Goal: Check status: Check status

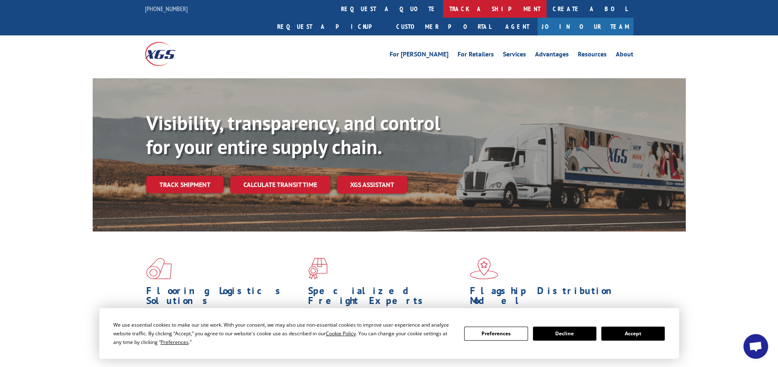
click at [443, 10] on link "track a shipment" at bounding box center [494, 9] width 103 height 18
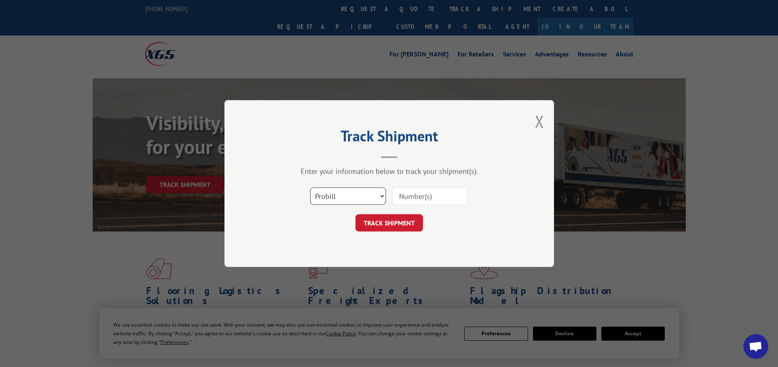
click at [375, 195] on select "Select category... Probill BOL PO" at bounding box center [348, 195] width 76 height 17
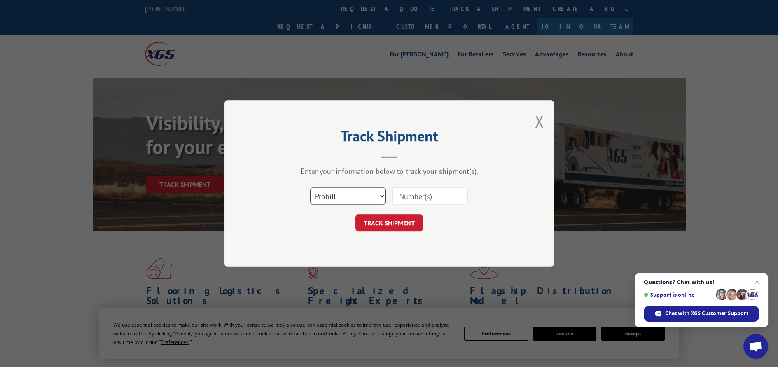
select select "po"
click at [310, 187] on select "Select category... Probill BOL PO" at bounding box center [348, 195] width 76 height 17
click at [416, 192] on input at bounding box center [430, 195] width 76 height 17
click at [413, 198] on input at bounding box center [430, 195] width 76 height 17
paste input "12528938"
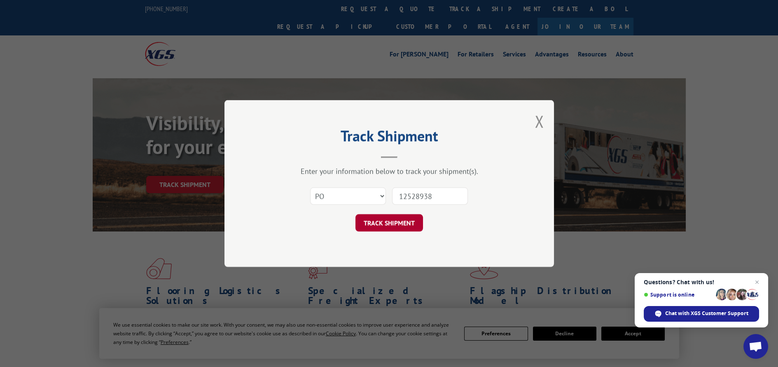
type input "12528938"
click at [400, 222] on button "TRACK SHIPMENT" at bounding box center [390, 222] width 68 height 17
